Goal: Information Seeking & Learning: Understand process/instructions

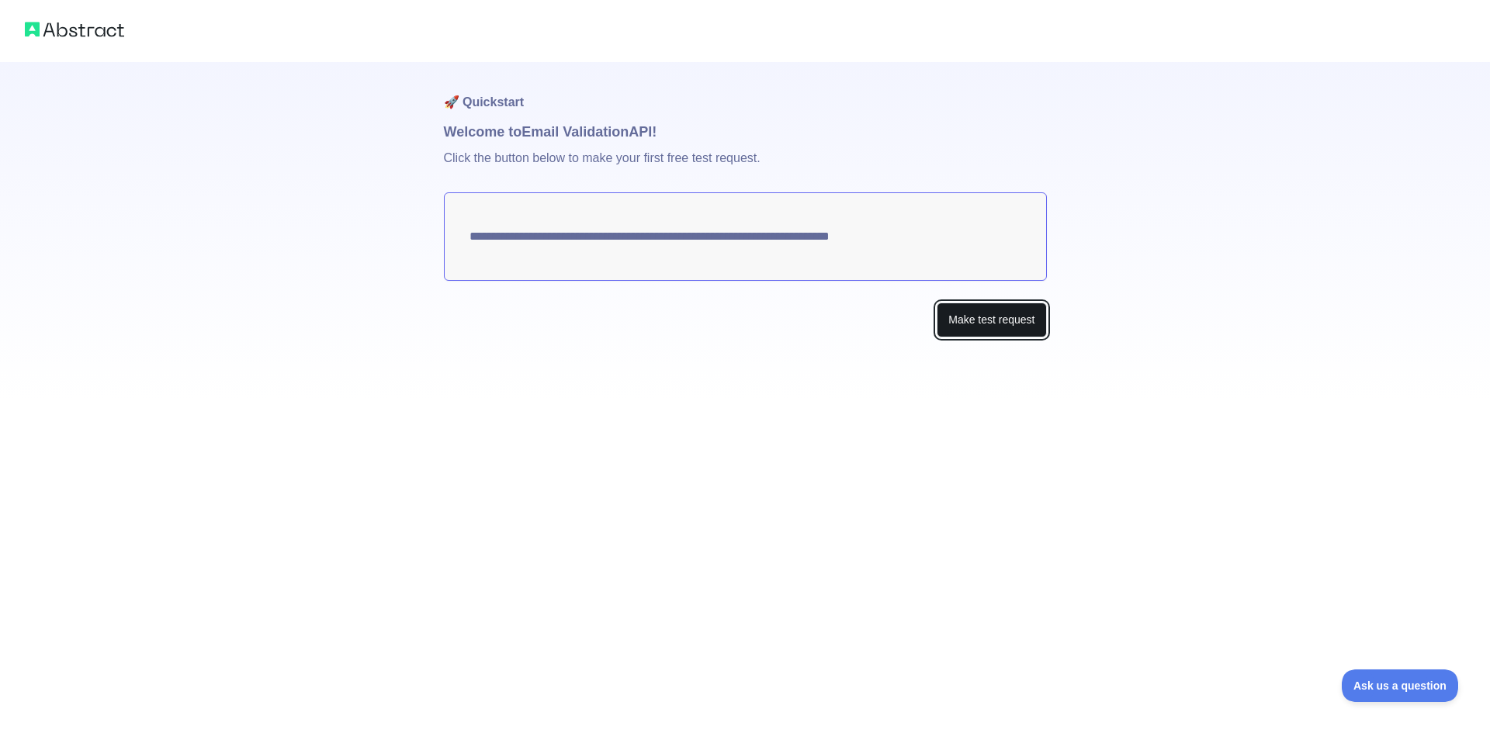
click at [970, 328] on button "Make test request" at bounding box center [991, 320] width 109 height 35
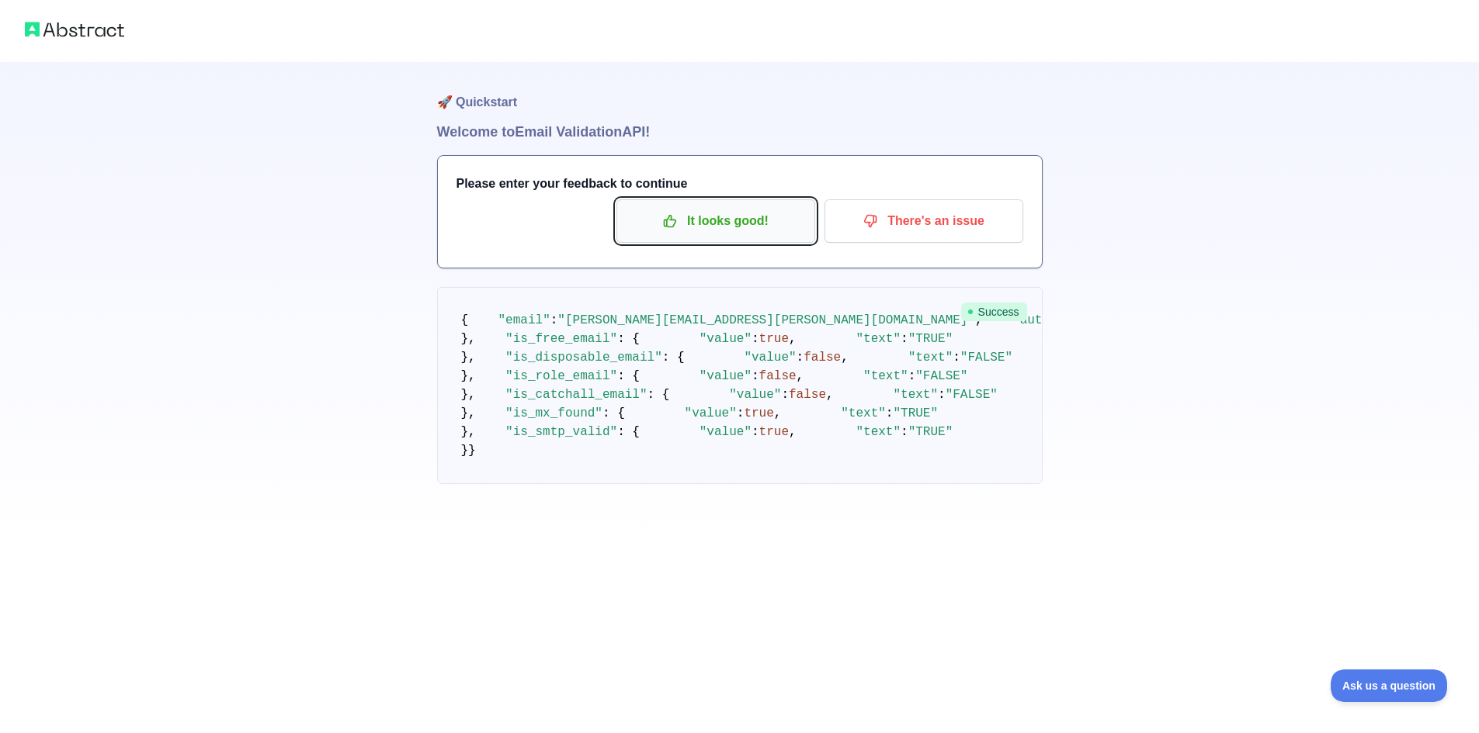
click at [692, 217] on p "It looks good!" at bounding box center [715, 221] width 175 height 26
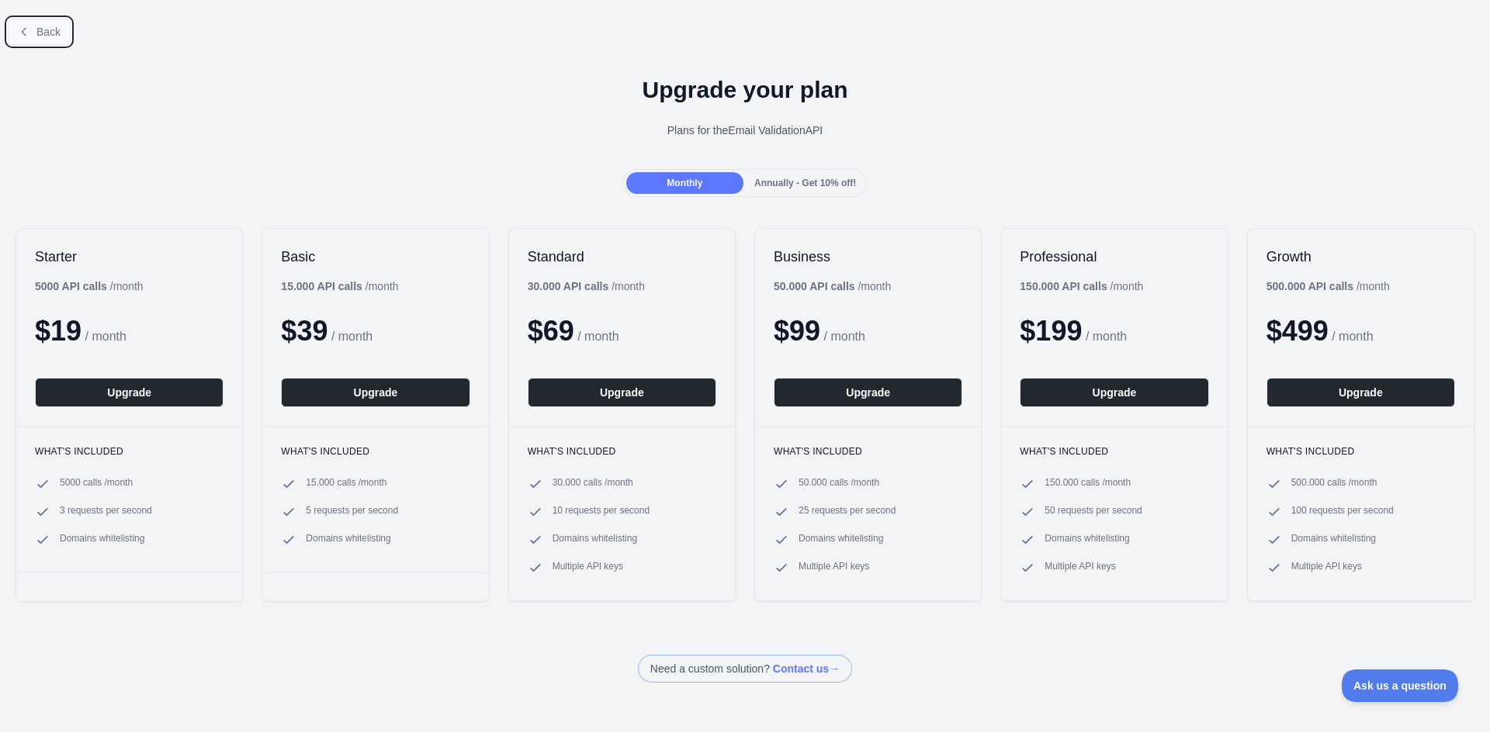
click at [48, 39] on button "Back" at bounding box center [39, 32] width 63 height 26
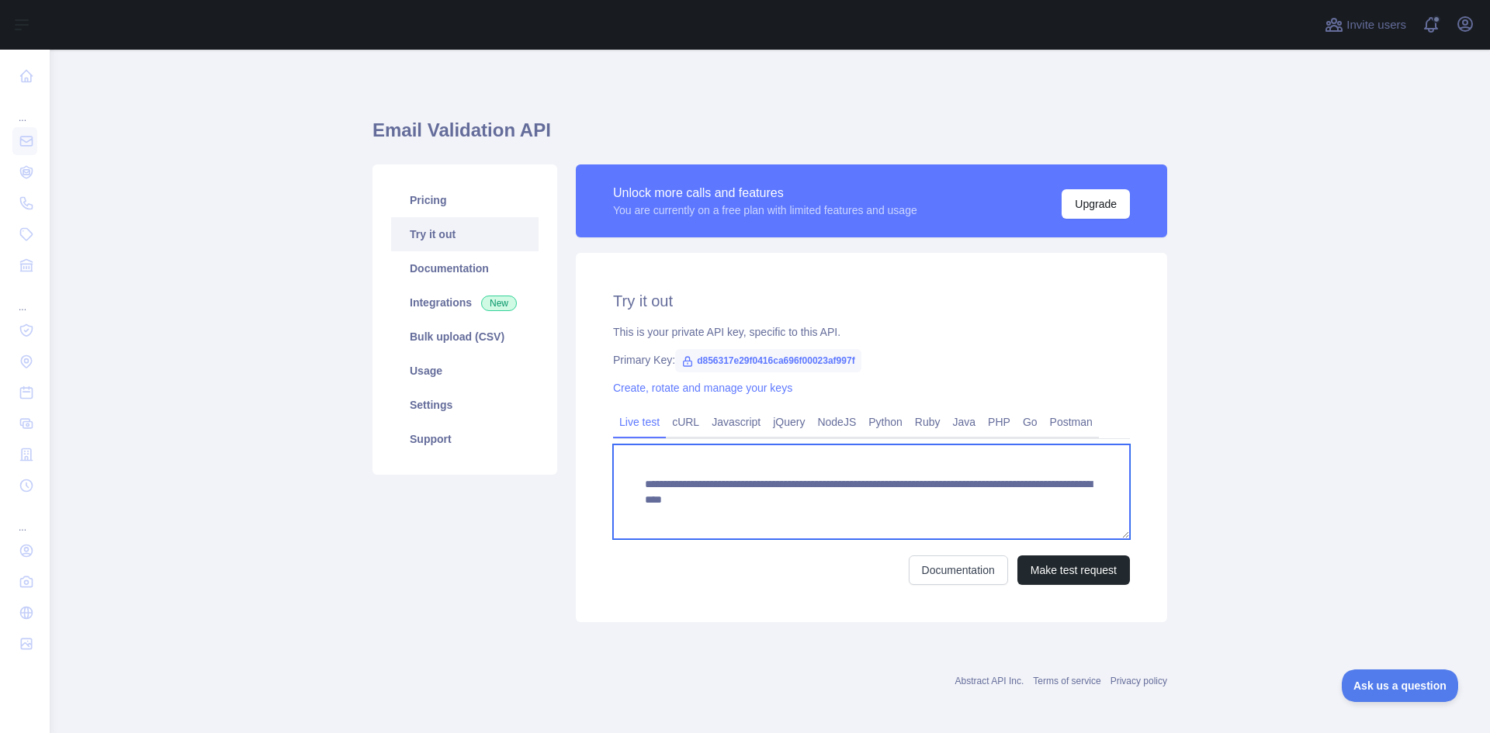
drag, startPoint x: 641, startPoint y: 485, endPoint x: 1106, endPoint y: 506, distance: 465.4
click at [1106, 506] on textarea "**********" at bounding box center [871, 492] width 517 height 95
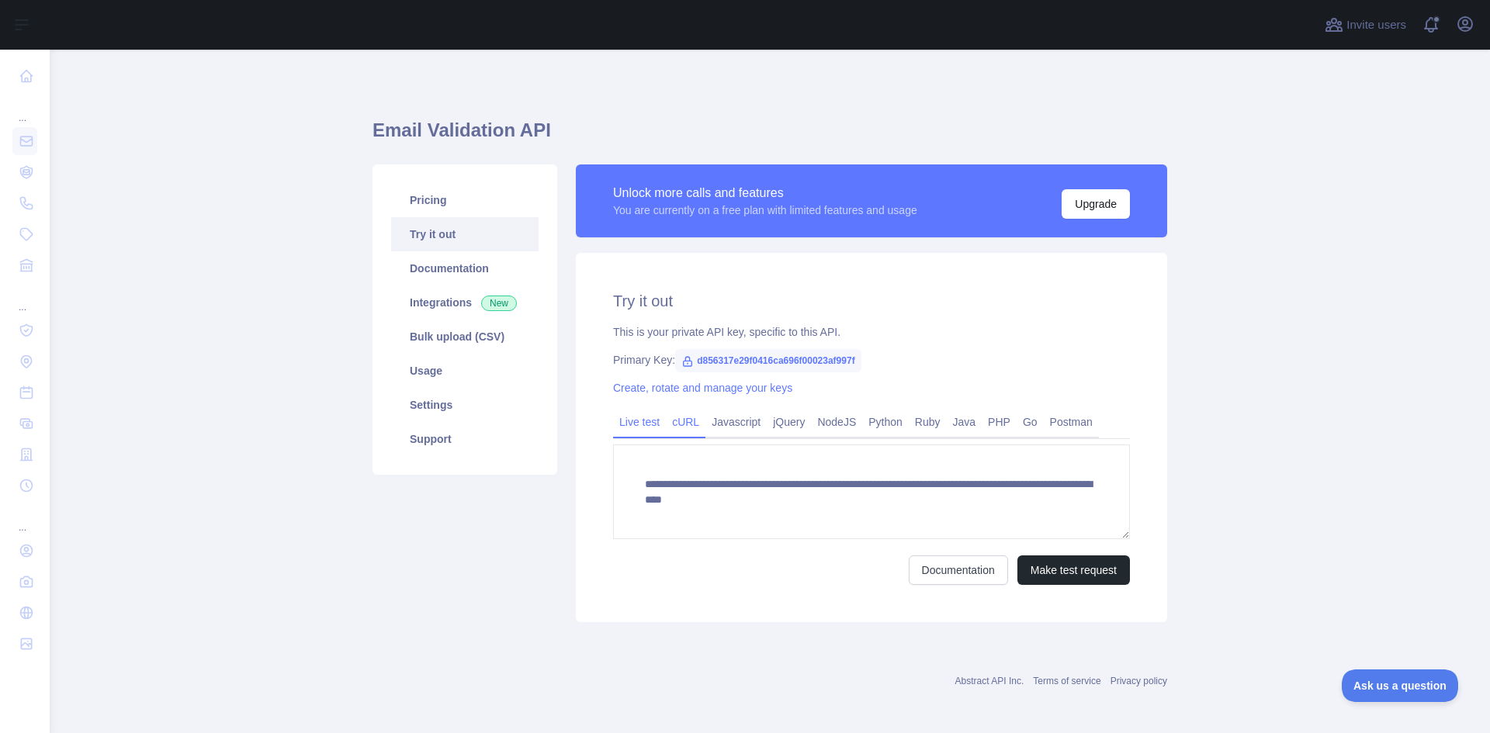
click at [668, 418] on link "cURL" at bounding box center [686, 422] width 40 height 25
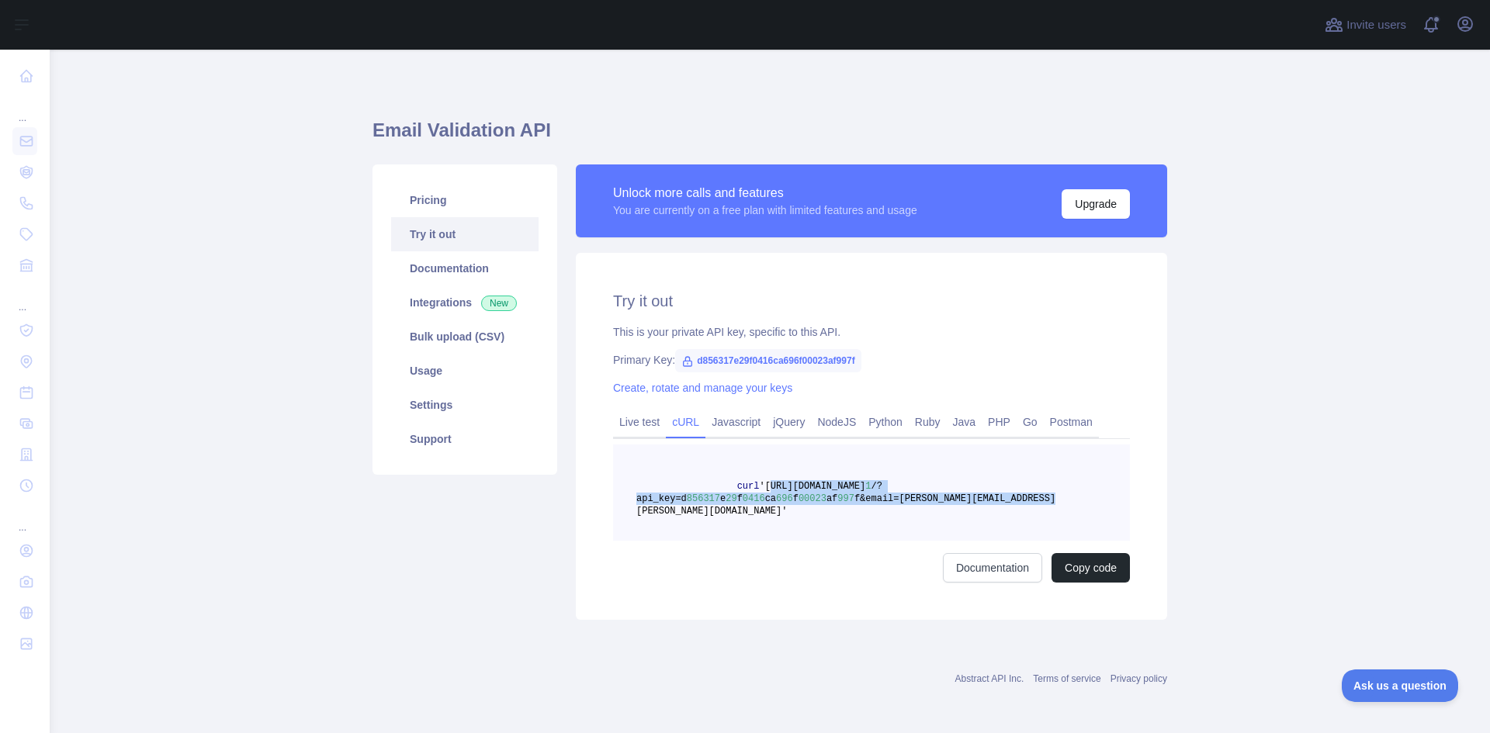
drag, startPoint x: 760, startPoint y: 487, endPoint x: 1019, endPoint y: 497, distance: 259.4
click at [1019, 497] on span "curl '[URL][DOMAIN_NAME] 1 /?api_key=d 856317 e 29 f 0416 ca 696 f 00023 af 997…" at bounding box center [845, 499] width 419 height 36
copy span "[URL][DOMAIN_NAME] 1 /?api_key=d 856317 e 29 f 0416 ca 696 f 00023 af 997 f&ema…"
click at [1007, 557] on link "Documentation" at bounding box center [992, 567] width 99 height 29
